Goal: Task Accomplishment & Management: Manage account settings

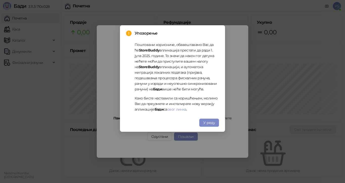
click at [212, 124] on span "У реду" at bounding box center [209, 122] width 12 height 5
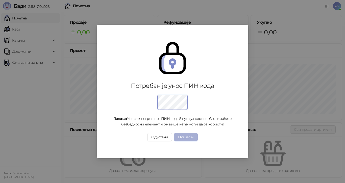
click at [193, 137] on button "Пошаљи" at bounding box center [185, 137] width 23 height 8
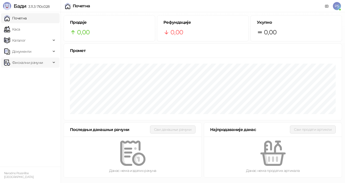
click at [26, 64] on span "Фискални рачуни" at bounding box center [27, 63] width 31 height 10
click at [30, 84] on link "По данима" at bounding box center [19, 85] width 27 height 10
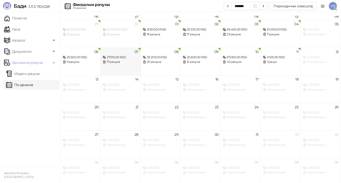
click at [113, 59] on div "27.100,00 RSD" at bounding box center [120, 57] width 36 height 5
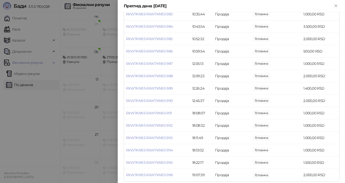
scroll to position [118, 0]
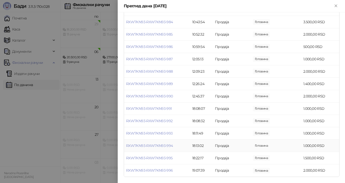
click at [201, 144] on td "18:13:02" at bounding box center [201, 146] width 23 height 12
click at [171, 146] on link "RXW7KN93-RXW7KN93-994" at bounding box center [149, 145] width 47 height 5
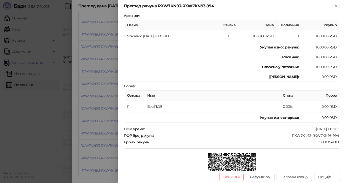
scroll to position [76, 0]
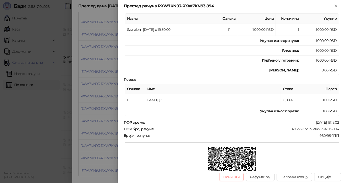
click at [237, 177] on button "Поништи" at bounding box center [231, 177] width 25 height 8
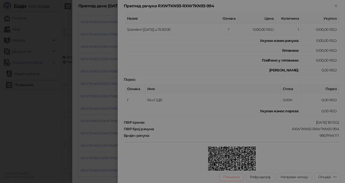
type input "**********"
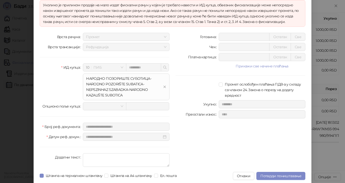
scroll to position [39, 0]
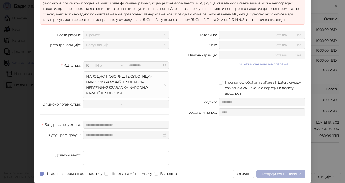
click at [274, 174] on span "Потврди поништавање" at bounding box center [280, 174] width 41 height 5
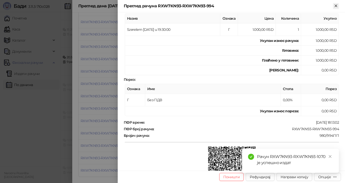
click at [336, 4] on icon "Close" at bounding box center [335, 6] width 5 height 5
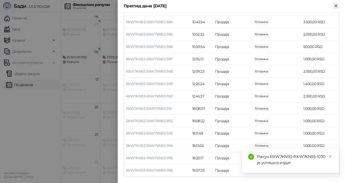
click at [337, 5] on icon "Close" at bounding box center [336, 6] width 2 height 2
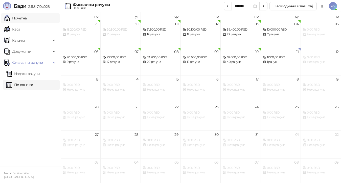
click at [27, 20] on link "Почетна" at bounding box center [15, 18] width 23 height 10
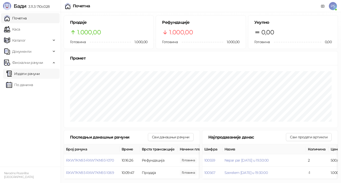
scroll to position [4, 0]
click at [314, 135] on button "Сви продати артикли" at bounding box center [309, 137] width 46 height 8
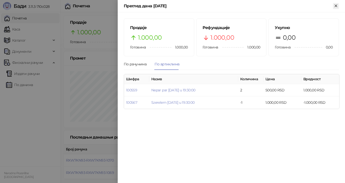
click at [334, 7] on icon "Close" at bounding box center [335, 6] width 5 height 5
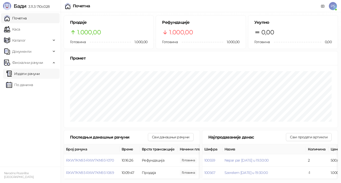
click at [32, 73] on link "Издати рачуни" at bounding box center [23, 74] width 34 height 10
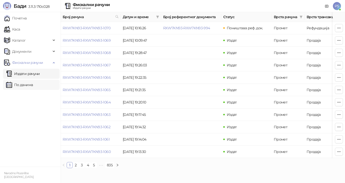
click at [27, 84] on link "По данима" at bounding box center [19, 85] width 27 height 10
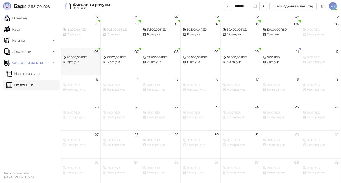
click at [80, 62] on div "9 рачуна" at bounding box center [81, 62] width 36 height 5
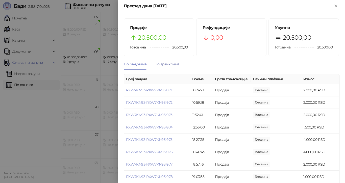
click at [170, 64] on div "По артиклима" at bounding box center [167, 64] width 25 height 6
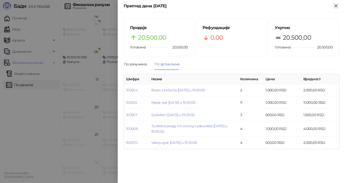
click at [338, 5] on icon "Close" at bounding box center [335, 6] width 5 height 5
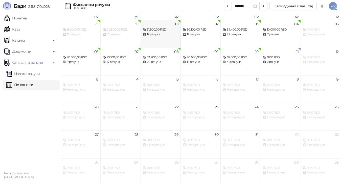
click at [153, 35] on div "19 рачуна" at bounding box center [161, 34] width 36 height 5
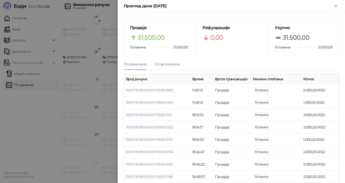
click at [176, 63] on div "По артиклима" at bounding box center [167, 64] width 25 height 6
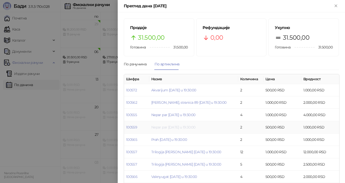
scroll to position [19, 0]
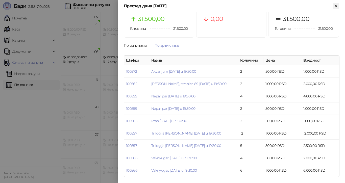
click at [335, 6] on icon "Close" at bounding box center [335, 6] width 5 height 5
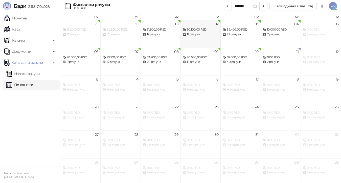
click at [194, 31] on div "30.100,00 RSD" at bounding box center [201, 29] width 36 height 5
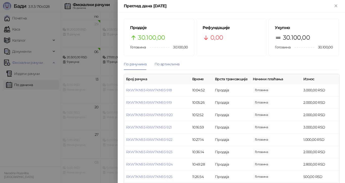
click at [173, 63] on div "По артиклима" at bounding box center [167, 64] width 25 height 6
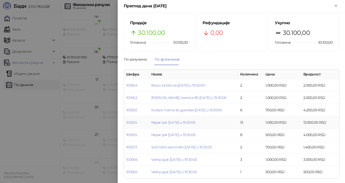
scroll to position [6, 0]
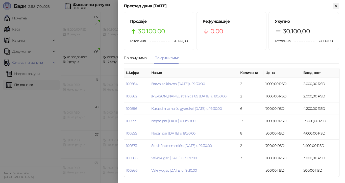
click at [337, 6] on icon "Close" at bounding box center [335, 6] width 5 height 5
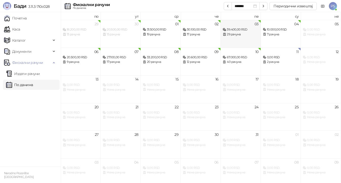
click at [235, 29] on div "39.400,00 RSD" at bounding box center [240, 29] width 36 height 5
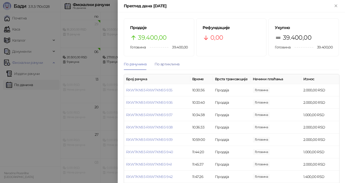
click at [169, 64] on div "По артиклима" at bounding box center [167, 64] width 25 height 6
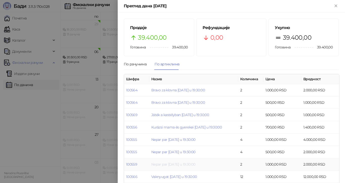
scroll to position [19, 0]
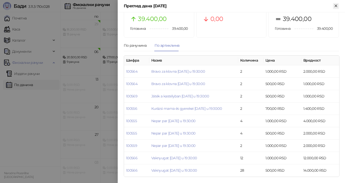
click at [336, 6] on icon "Close" at bounding box center [336, 6] width 2 height 2
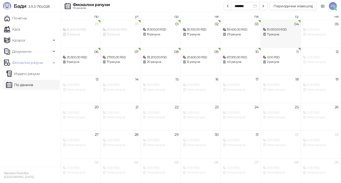
click at [274, 31] on div "10.000,00 RSD" at bounding box center [281, 29] width 36 height 5
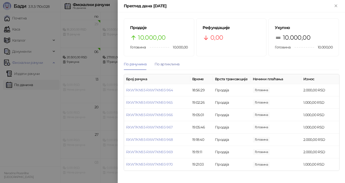
click at [171, 65] on div "По артиклима" at bounding box center [167, 64] width 25 height 6
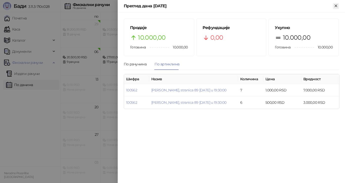
click at [337, 7] on icon "Close" at bounding box center [335, 6] width 5 height 5
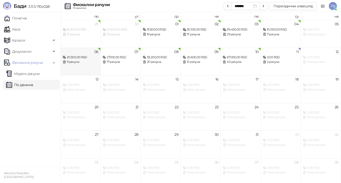
click at [80, 60] on div "20.500,00 RSD" at bounding box center [81, 57] width 36 height 5
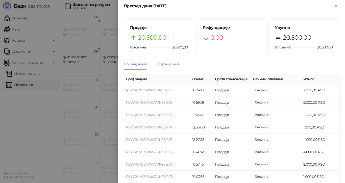
click at [174, 65] on div "По артиклима" at bounding box center [167, 64] width 25 height 6
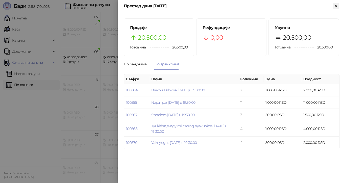
click at [336, 7] on icon "Close" at bounding box center [335, 6] width 5 height 5
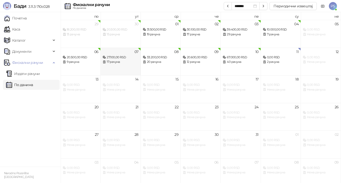
click at [115, 64] on div "17 рачуна" at bounding box center [120, 62] width 36 height 5
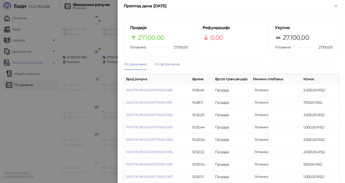
click at [160, 64] on div "По артиклима" at bounding box center [167, 64] width 25 height 6
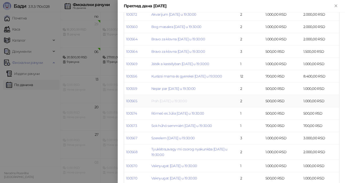
scroll to position [84, 0]
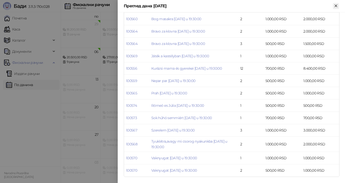
click at [335, 7] on icon "Close" at bounding box center [336, 6] width 2 height 2
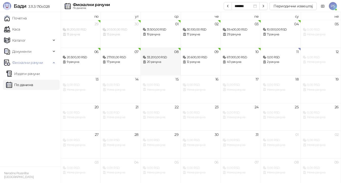
click at [167, 60] on div "20 рачуна" at bounding box center [161, 62] width 36 height 5
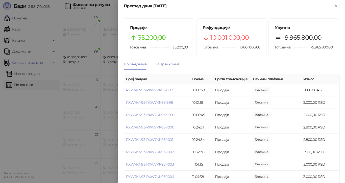
click at [176, 64] on div "По артиклима" at bounding box center [167, 64] width 25 height 6
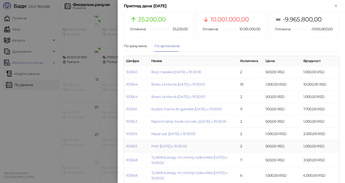
scroll to position [24, 0]
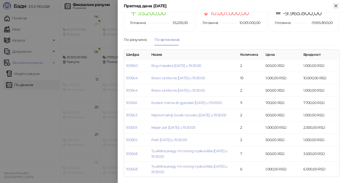
click at [337, 6] on icon "Close" at bounding box center [335, 6] width 5 height 5
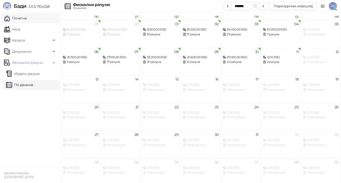
click at [27, 18] on link "Почетна" at bounding box center [15, 18] width 23 height 10
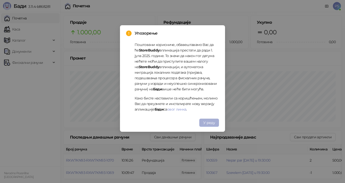
click at [212, 122] on span "У реду" at bounding box center [209, 122] width 12 height 5
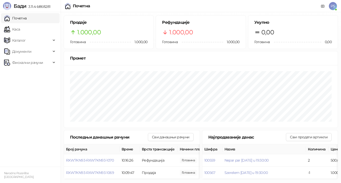
click at [330, 7] on span "PS" at bounding box center [332, 6] width 8 height 8
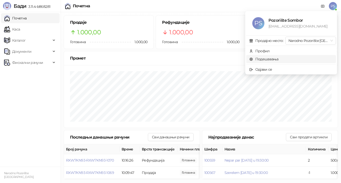
click at [270, 59] on link "Подешавања" at bounding box center [263, 59] width 29 height 5
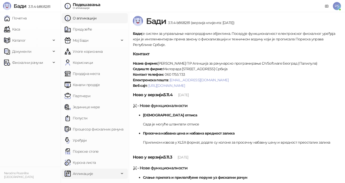
click at [96, 174] on span "Апликације" at bounding box center [92, 174] width 55 height 10
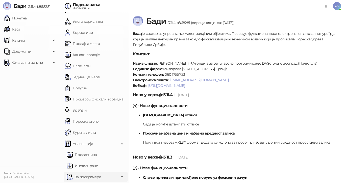
click at [92, 176] on span "За програмере" at bounding box center [88, 177] width 27 height 10
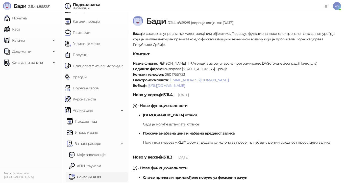
click at [93, 175] on link "Локални АПИ" at bounding box center [85, 177] width 32 height 10
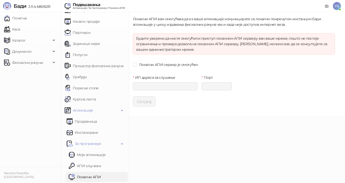
click at [157, 68] on div "Локални АПИ сервер је омогућен" at bounding box center [234, 65] width 202 height 8
click at [157, 65] on span "Локални АПИ сервер је омогућен" at bounding box center [168, 65] width 63 height 6
click at [153, 83] on input "ИП адреса за слушање" at bounding box center [165, 86] width 65 height 8
click at [162, 84] on input "ИП адреса за слушање" at bounding box center [165, 86] width 65 height 8
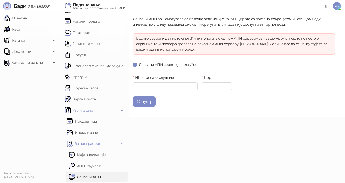
click at [317, 106] on div "Сачувај" at bounding box center [234, 101] width 202 height 10
click at [171, 87] on input "ИП адреса за слушање" at bounding box center [165, 86] width 65 height 8
paste input "*********"
type input "*********"
click at [217, 85] on input "Порт" at bounding box center [216, 86] width 30 height 8
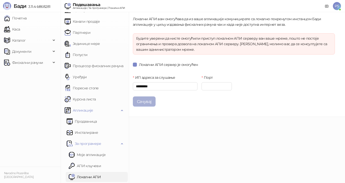
click at [136, 104] on button "Сачувај" at bounding box center [144, 101] width 23 height 10
click at [175, 86] on input "*********" at bounding box center [165, 86] width 65 height 8
click at [163, 60] on form "Локални АПИ вам омогућава да из ваше апликације комуницирате са локално покрену…" at bounding box center [234, 61] width 202 height 90
click at [159, 64] on span "Локални АПИ сервер је омогућен" at bounding box center [168, 65] width 63 height 6
click at [140, 101] on button "Сачувај" at bounding box center [144, 101] width 23 height 10
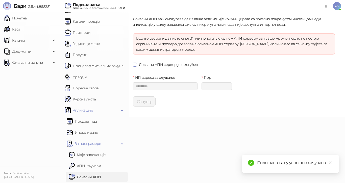
click at [154, 66] on span "Локални АПИ сервер је омогућен" at bounding box center [168, 65] width 63 height 6
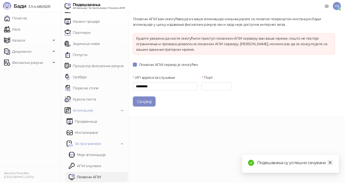
click at [329, 163] on icon "close" at bounding box center [330, 163] width 4 height 4
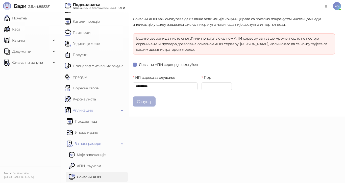
click at [144, 102] on button "Сачувај" at bounding box center [144, 101] width 23 height 10
drag, startPoint x: 211, startPoint y: 86, endPoint x: 216, endPoint y: 87, distance: 5.6
click at [216, 87] on input "****" at bounding box center [216, 86] width 30 height 8
click at [142, 103] on button "Сачувај" at bounding box center [144, 101] width 23 height 10
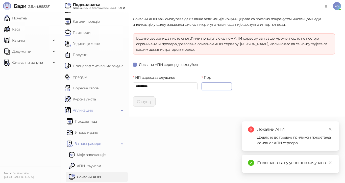
drag, startPoint x: 211, startPoint y: 85, endPoint x: 216, endPoint y: 85, distance: 5.1
click at [216, 85] on input "****" at bounding box center [216, 86] width 30 height 8
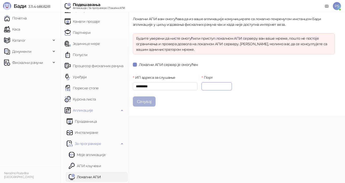
type input "****"
click at [141, 100] on button "Сачувај" at bounding box center [144, 101] width 23 height 10
click at [99, 168] on link "АПИ кључеви" at bounding box center [85, 166] width 32 height 10
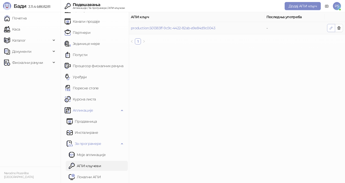
click at [329, 29] on icon "button" at bounding box center [331, 28] width 4 height 4
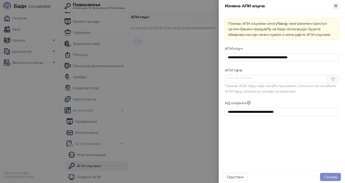
click at [336, 6] on icon "Close" at bounding box center [336, 6] width 2 height 2
